Goal: Information Seeking & Learning: Learn about a topic

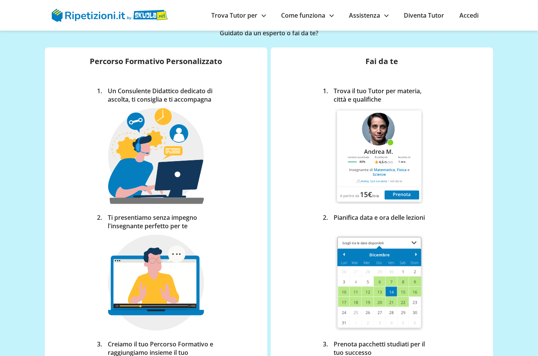
scroll to position [128, 0]
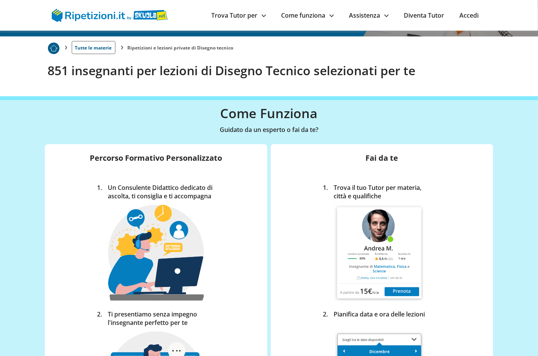
click at [248, 18] on link "Trova Tutor per" at bounding box center [239, 15] width 54 height 8
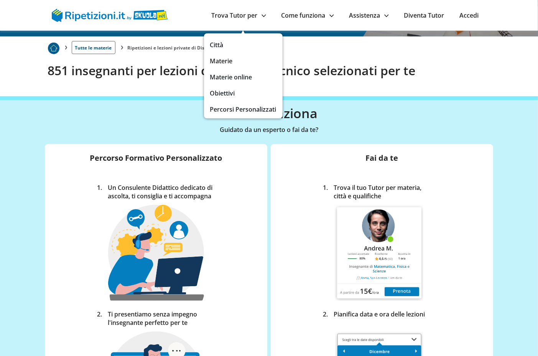
click at [222, 60] on link "Materie" at bounding box center [243, 61] width 66 height 11
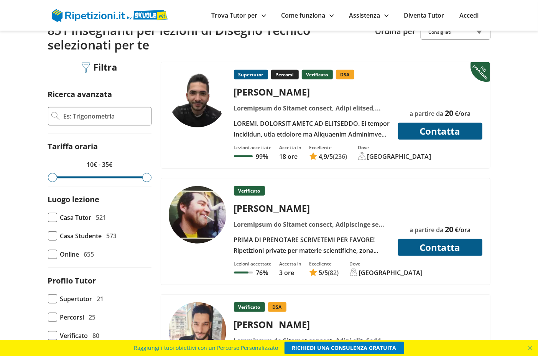
scroll to position [170, 0]
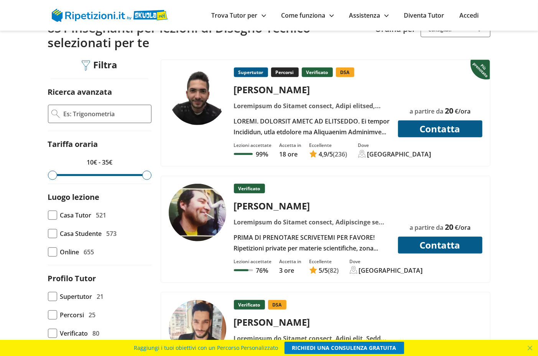
click at [325, 217] on div at bounding box center [312, 222] width 162 height 11
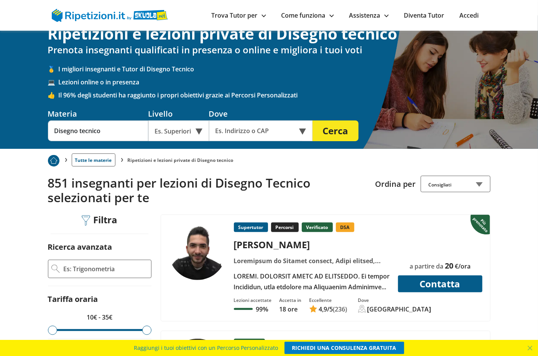
scroll to position [0, 0]
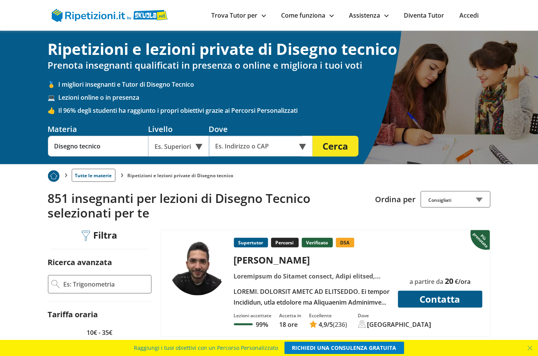
click at [274, 151] on input "text" at bounding box center [255, 146] width 93 height 21
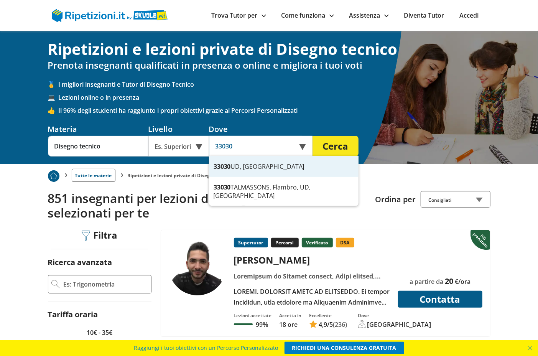
click at [254, 162] on div "33030 UD, Italia" at bounding box center [284, 166] width 150 height 21
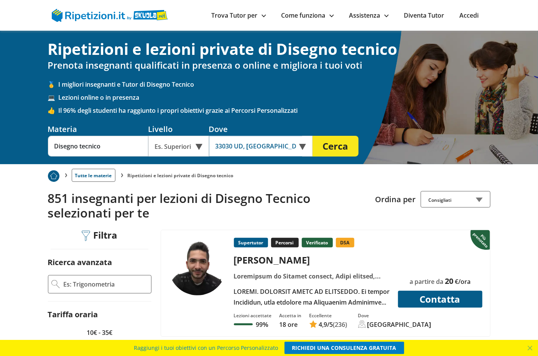
type input "33030 UD, [GEOGRAPHIC_DATA]"
click at [313, 136] on button "Cerca" at bounding box center [336, 146] width 46 height 21
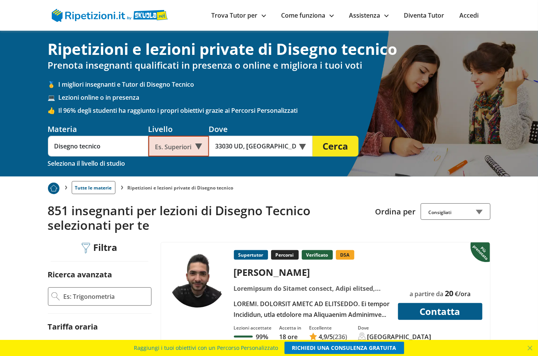
click at [178, 142] on div "Es. Superiori" at bounding box center [179, 146] width 61 height 21
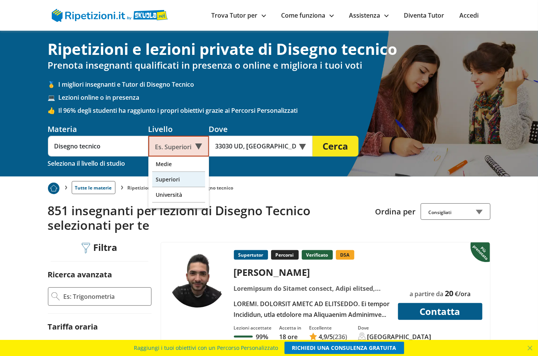
click at [170, 172] on div "Superiori" at bounding box center [178, 179] width 53 height 15
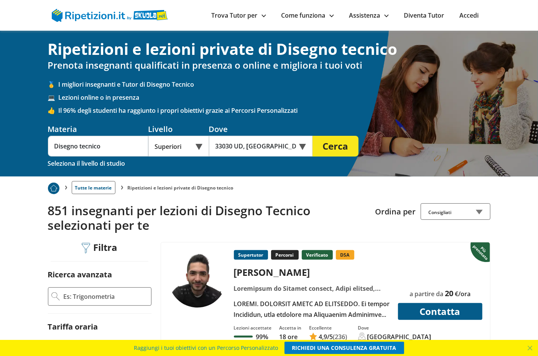
click at [336, 146] on button "Cerca" at bounding box center [336, 146] width 46 height 21
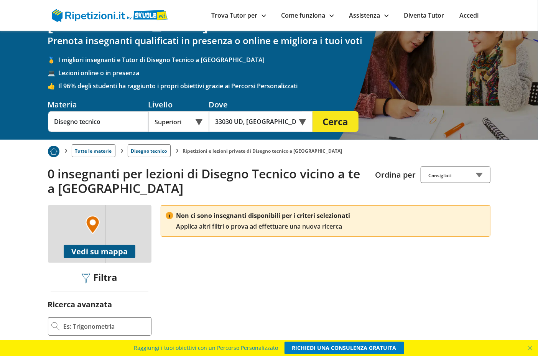
scroll to position [43, 0]
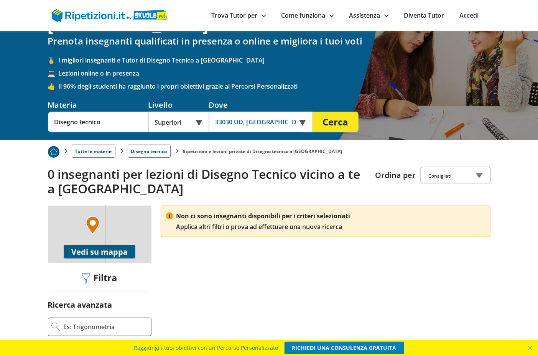
click at [267, 112] on input "33030 UD, Italia" at bounding box center [255, 122] width 93 height 21
type input "u"
type input "33100"
click at [304, 112] on div "Online o in presenza" at bounding box center [261, 122] width 104 height 21
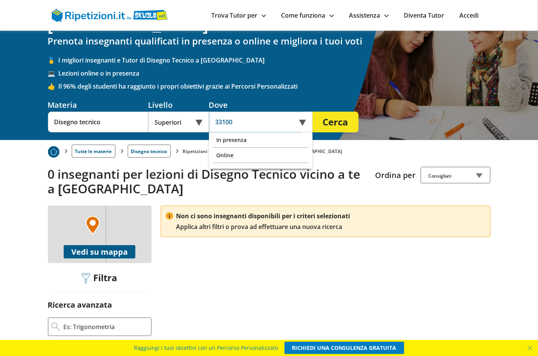
click at [232, 112] on input "33100" at bounding box center [255, 122] width 93 height 21
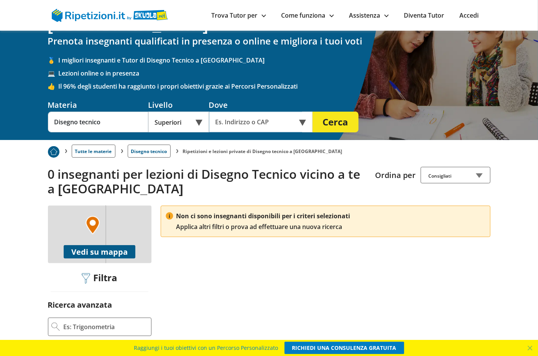
click at [235, 112] on input "text" at bounding box center [255, 122] width 93 height 21
type input "33100"
click at [313, 112] on button "Cerca" at bounding box center [336, 122] width 46 height 21
click at [343, 112] on button "Cerca" at bounding box center [336, 122] width 46 height 21
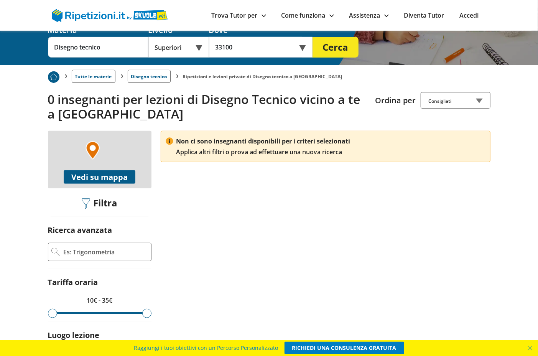
scroll to position [128, 0]
